Goal: Information Seeking & Learning: Learn about a topic

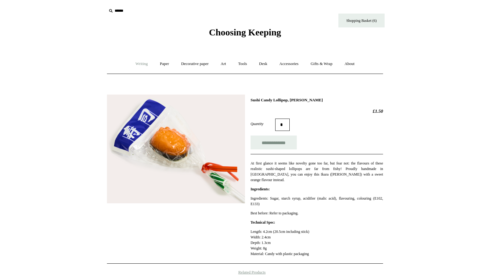
click at [138, 64] on link "Writing +" at bounding box center [141, 64] width 23 height 16
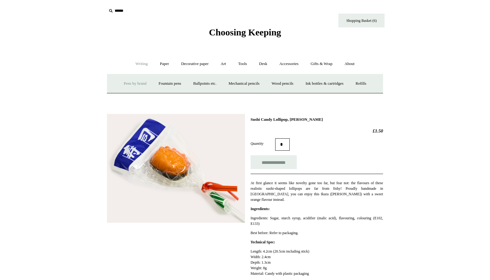
click at [126, 82] on link "Pens by brand +" at bounding box center [135, 84] width 34 height 16
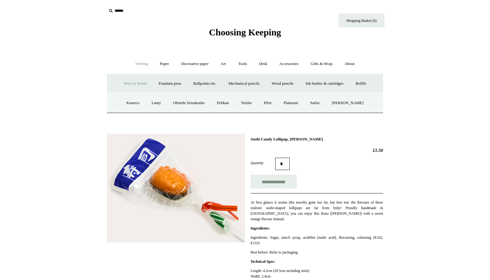
click at [130, 83] on link "Pens by brand -" at bounding box center [135, 84] width 34 height 16
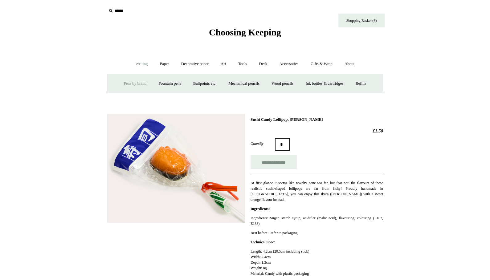
click at [130, 83] on link "Pens by brand +" at bounding box center [135, 84] width 34 height 16
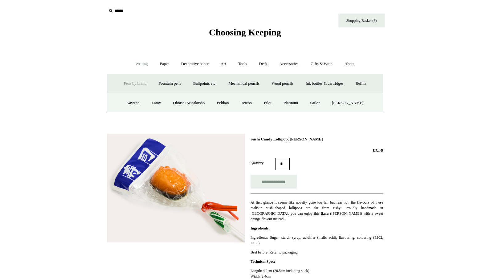
click at [123, 84] on link "Pens by brand -" at bounding box center [135, 84] width 34 height 16
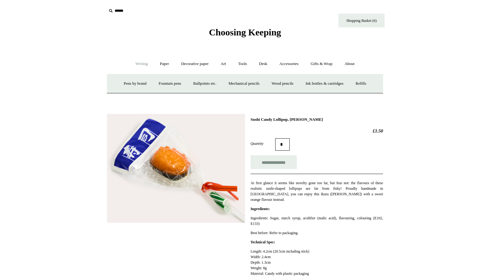
click at [141, 66] on link "Writing -" at bounding box center [141, 64] width 23 height 16
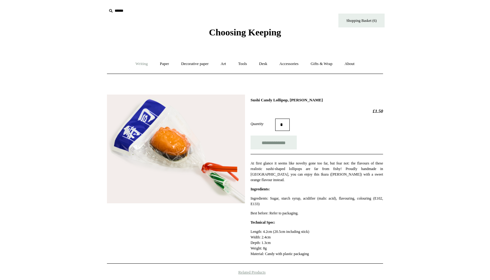
click at [141, 65] on link "Writing +" at bounding box center [141, 64] width 23 height 16
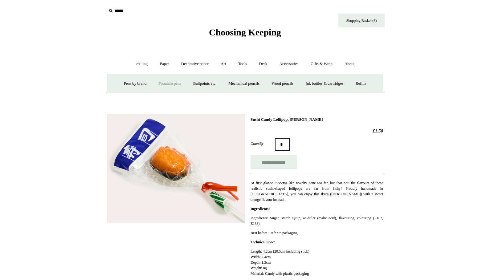
click at [176, 86] on link "Fountain pens +" at bounding box center [170, 84] width 34 height 16
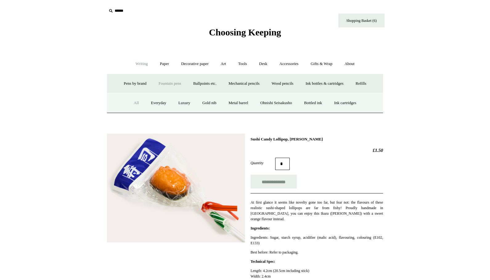
click at [128, 101] on link "All" at bounding box center [136, 103] width 16 height 16
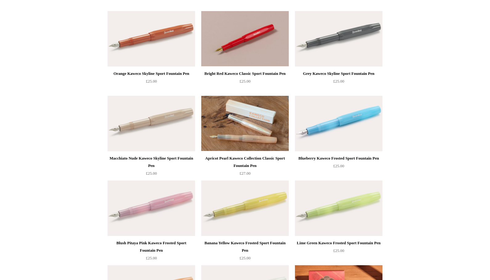
scroll to position [195, 0]
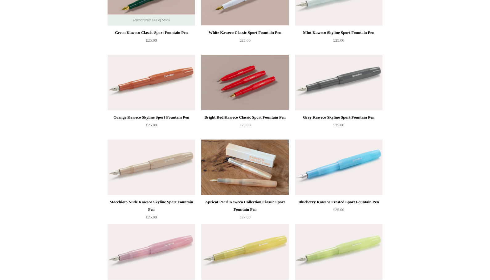
click at [245, 91] on img at bounding box center [245, 83] width 88 height 56
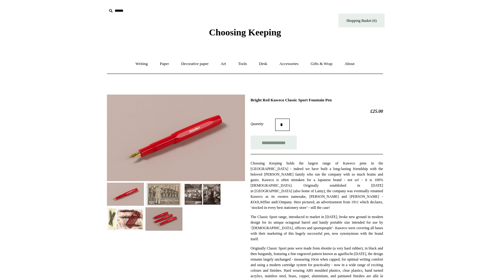
click at [266, 98] on h1 "Bright Red Kaweco Classic Sport Fountain Pen" at bounding box center [317, 100] width 133 height 5
click at [265, 100] on h1 "Bright Red Kaweco Classic Sport Fountain Pen" at bounding box center [317, 100] width 133 height 5
copy div "Bright Red Kaweco Classic Sport Fountain Pen"
